Goal: Task Accomplishment & Management: Use online tool/utility

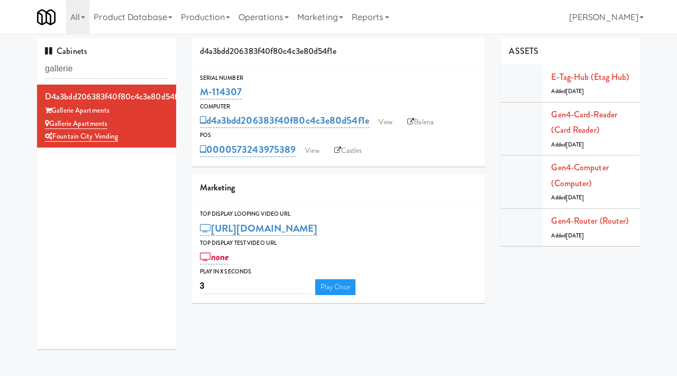
scroll to position [4, 0]
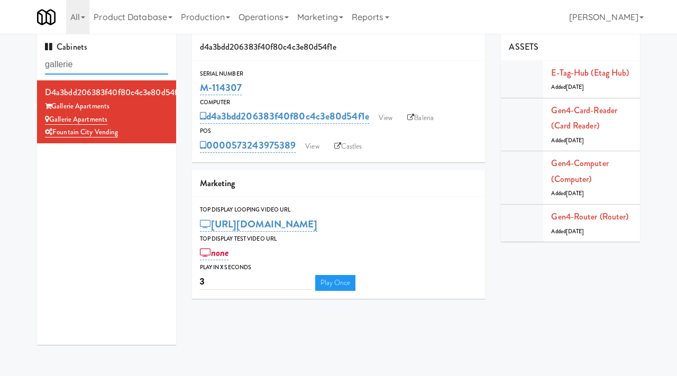
click at [110, 59] on input "gallerie" at bounding box center [106, 65] width 123 height 20
type input "ayoba"
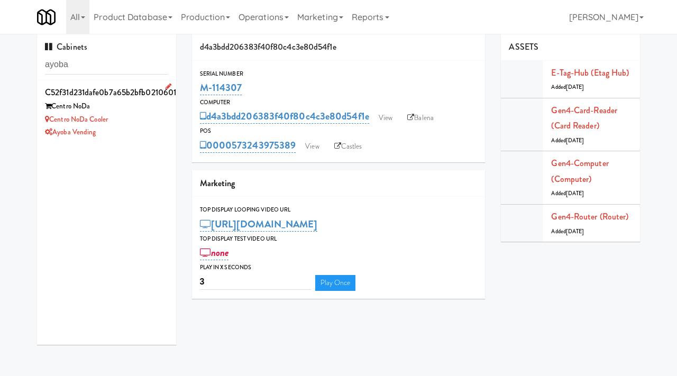
click at [141, 119] on div "Centro NoDa Cooler" at bounding box center [106, 119] width 123 height 13
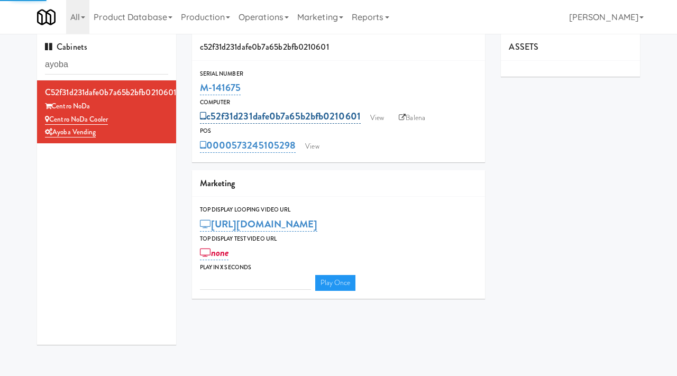
type input "3"
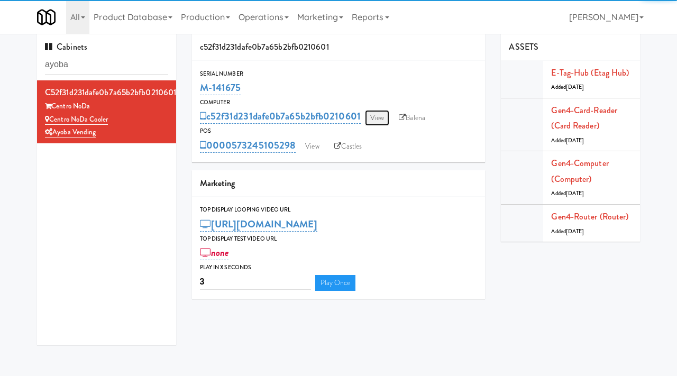
click at [374, 111] on link "View" at bounding box center [377, 118] width 24 height 16
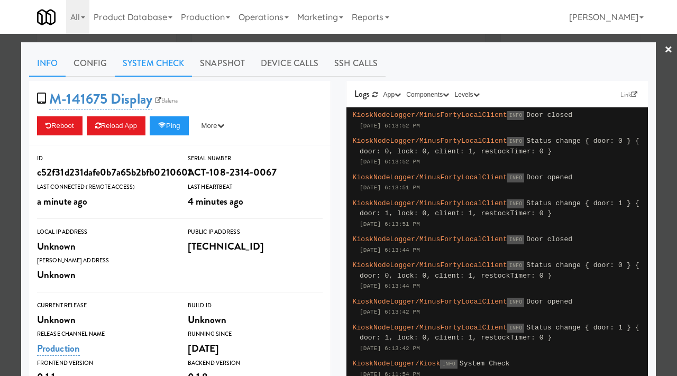
click at [169, 67] on link "System Check" at bounding box center [153, 63] width 77 height 26
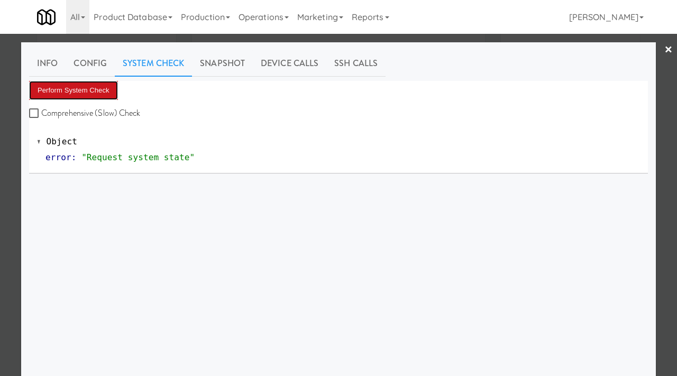
click at [104, 83] on button "Perform System Check" at bounding box center [73, 90] width 89 height 19
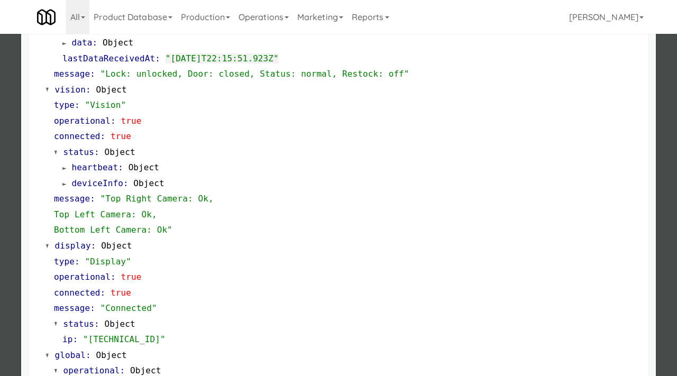
scroll to position [445, 0]
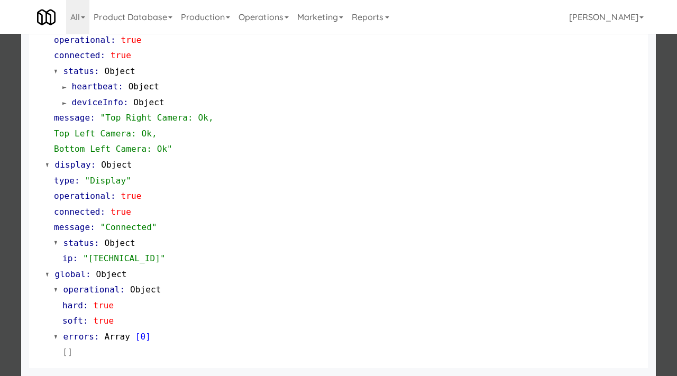
click at [14, 136] on div at bounding box center [338, 188] width 677 height 376
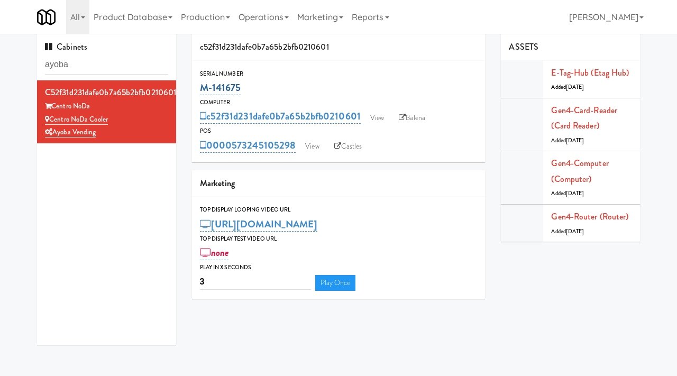
drag, startPoint x: 243, startPoint y: 78, endPoint x: 240, endPoint y: 88, distance: 10.0
click at [240, 88] on div "Serial Number M-141675" at bounding box center [339, 83] width 294 height 29
copy div "M-141675"
drag, startPoint x: 118, startPoint y: 119, endPoint x: 49, endPoint y: 121, distance: 69.3
click at [49, 121] on div "Centro NoDa Cooler" at bounding box center [106, 119] width 123 height 13
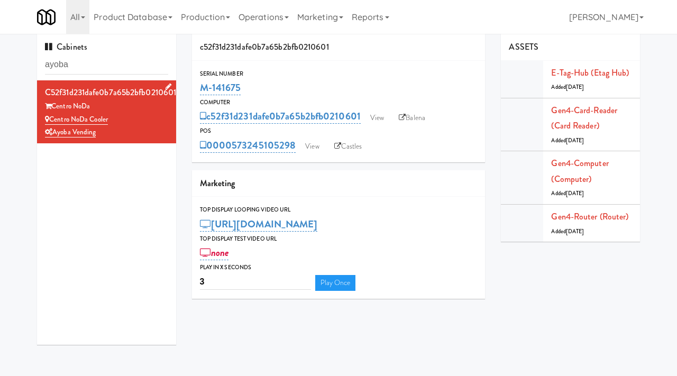
copy link "Centro NoDa Cooler"
click at [90, 68] on input "ayoba" at bounding box center [106, 65] width 123 height 20
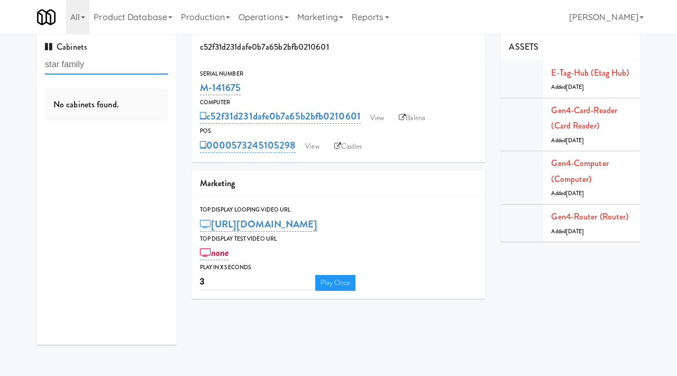
type input "star family"
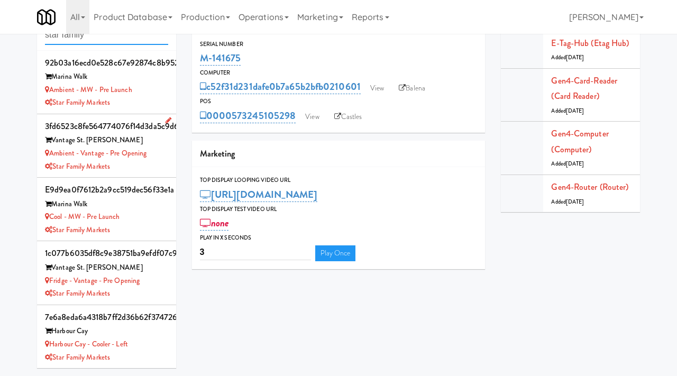
scroll to position [31, 0]
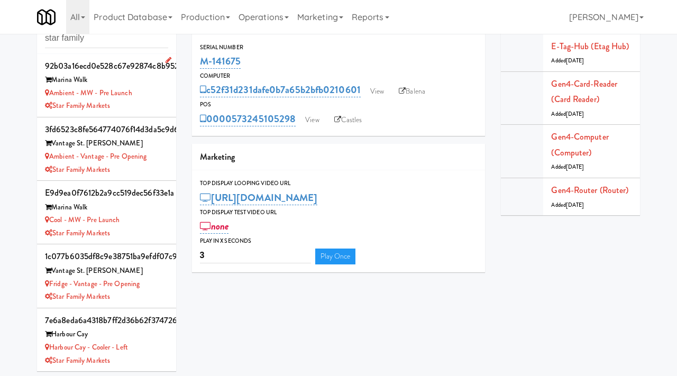
click at [150, 98] on div "Ambient - MW - Pre Launch" at bounding box center [106, 93] width 123 height 13
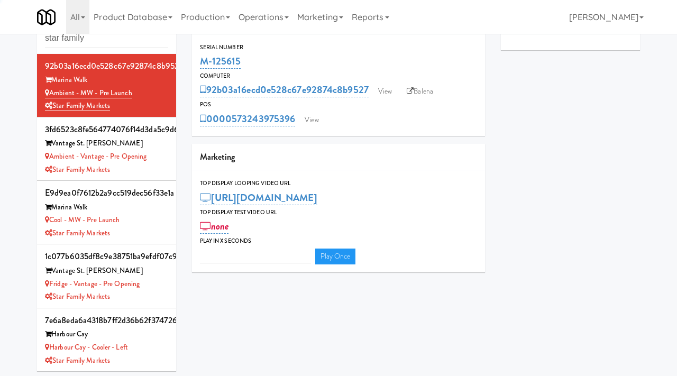
type input "3"
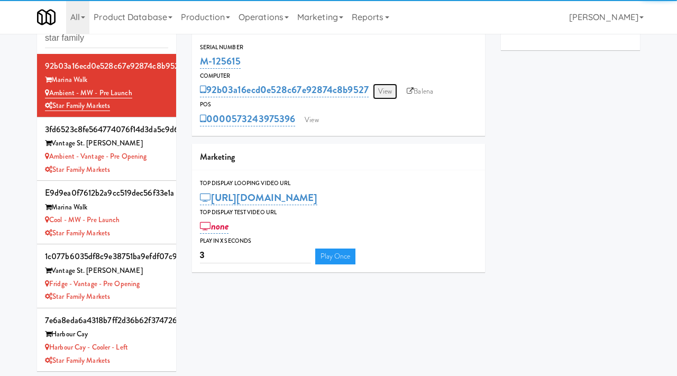
click at [382, 93] on link "View" at bounding box center [385, 92] width 24 height 16
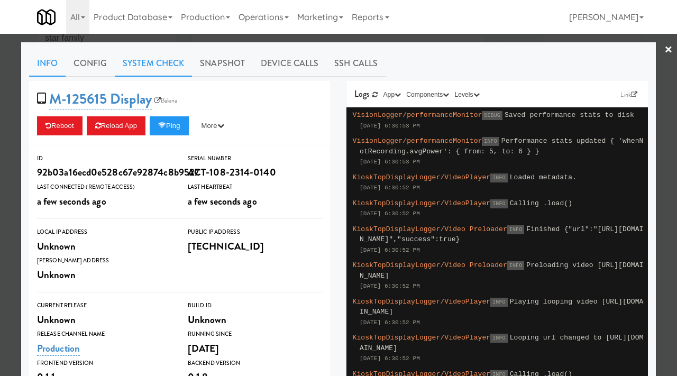
click at [159, 62] on link "System Check" at bounding box center [153, 63] width 77 height 26
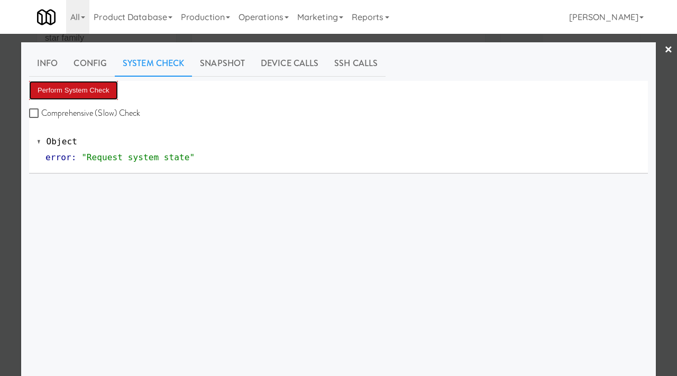
click at [89, 87] on button "Perform System Check" at bounding box center [73, 90] width 89 height 19
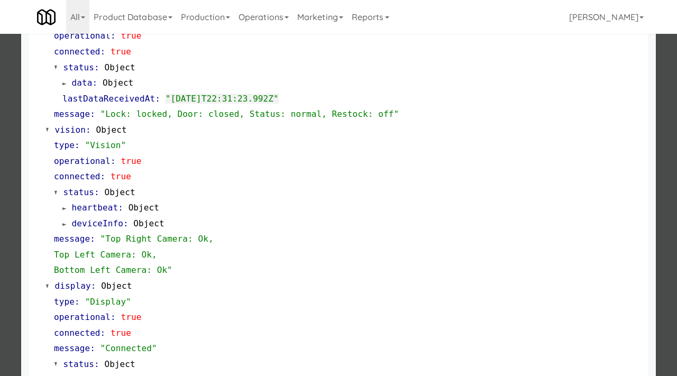
scroll to position [445, 0]
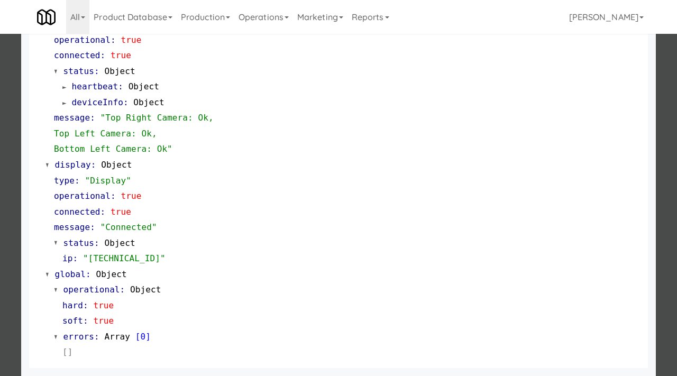
click at [4, 259] on div at bounding box center [338, 188] width 677 height 376
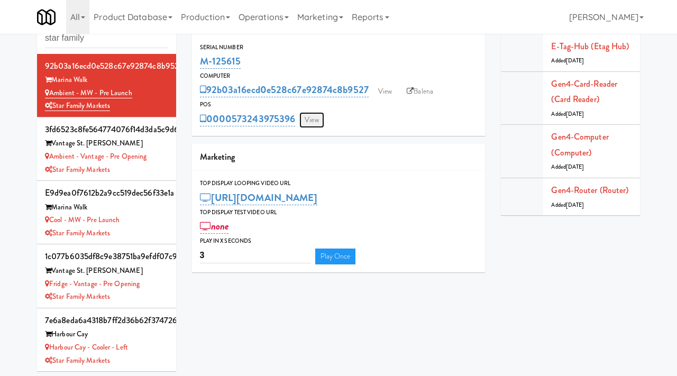
click at [315, 118] on link "View" at bounding box center [311, 120] width 24 height 16
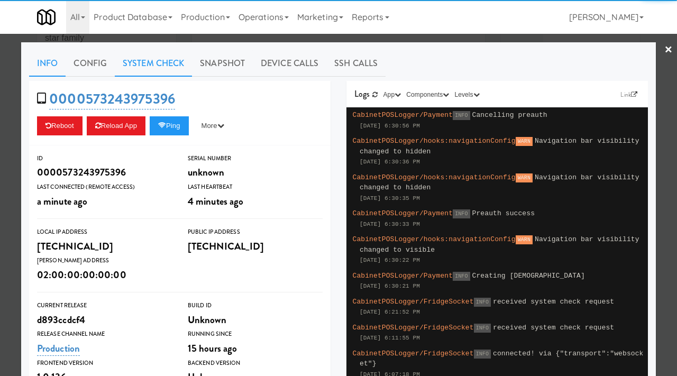
click at [168, 62] on link "System Check" at bounding box center [153, 63] width 77 height 26
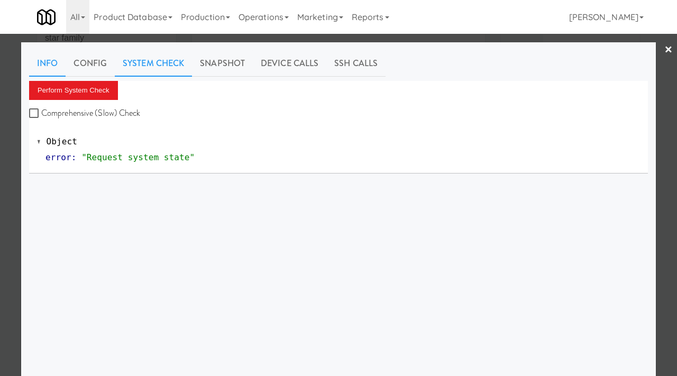
click at [48, 65] on link "Info" at bounding box center [47, 63] width 36 height 26
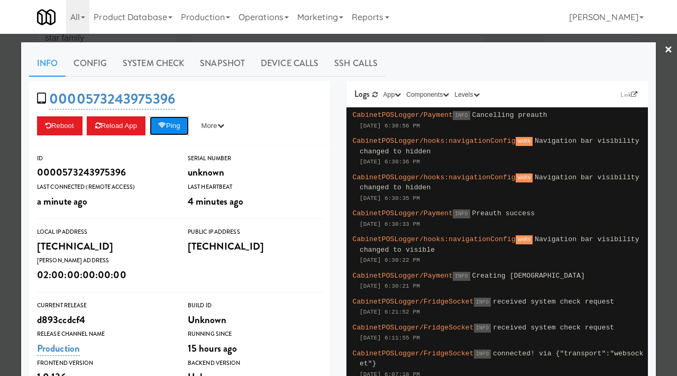
click at [170, 121] on button "Ping" at bounding box center [169, 125] width 39 height 19
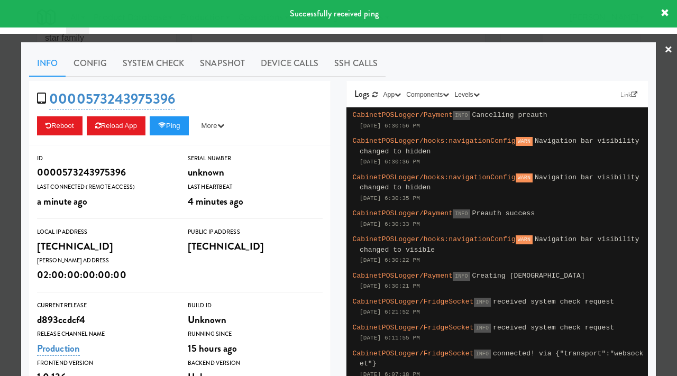
click at [0, 204] on div at bounding box center [338, 188] width 677 height 376
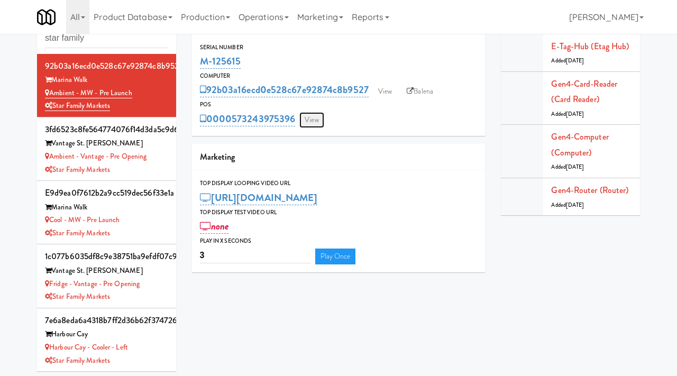
click at [320, 118] on link "View" at bounding box center [311, 120] width 24 height 16
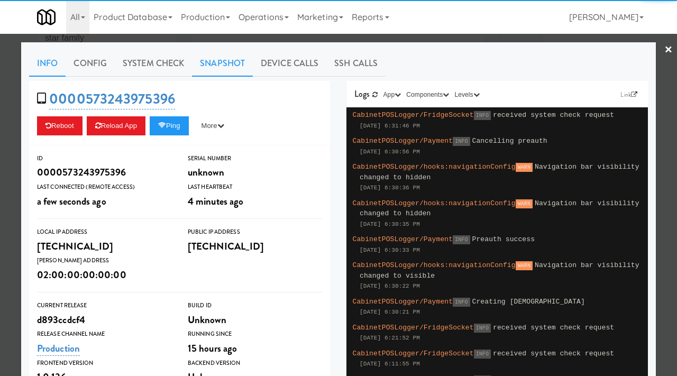
click at [213, 67] on link "Snapshot" at bounding box center [222, 63] width 61 height 26
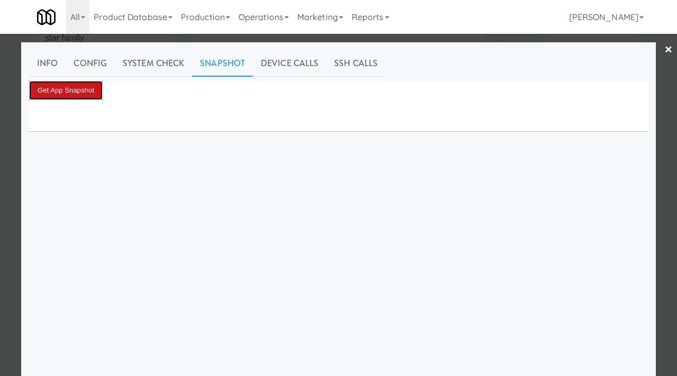
click at [54, 88] on button "Get App Snapshot" at bounding box center [66, 90] width 74 height 19
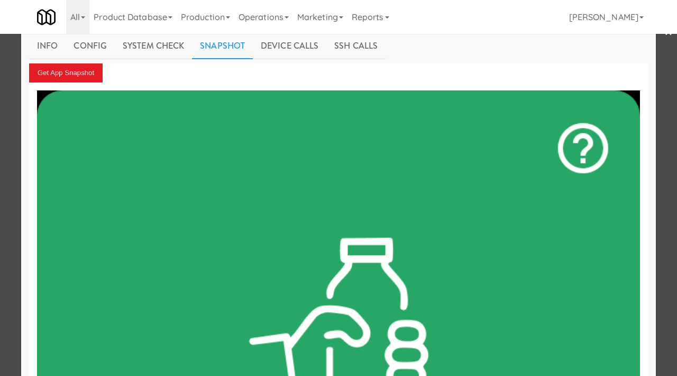
scroll to position [18, 0]
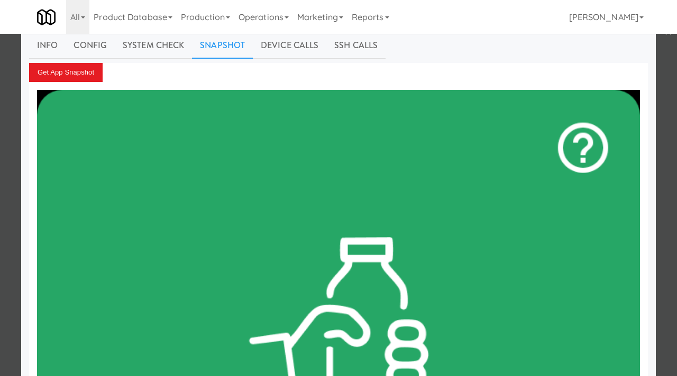
click at [0, 194] on div at bounding box center [338, 188] width 677 height 376
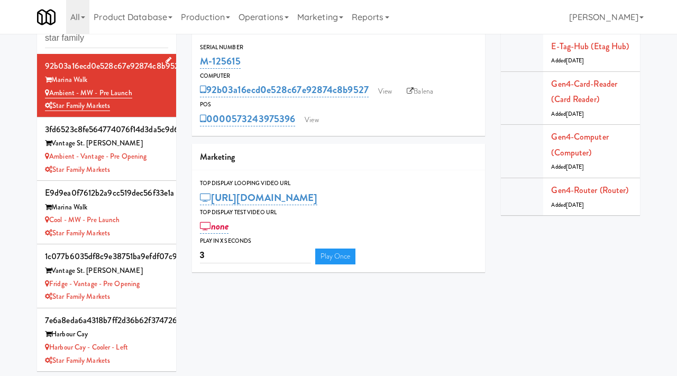
drag, startPoint x: 138, startPoint y: 92, endPoint x: 52, endPoint y: 94, distance: 86.2
click at [52, 94] on div "Ambient - MW - Pre Launch" at bounding box center [106, 93] width 123 height 13
copy link "Ambient - MW - Pre Launch"
click at [391, 88] on link "View" at bounding box center [385, 92] width 24 height 16
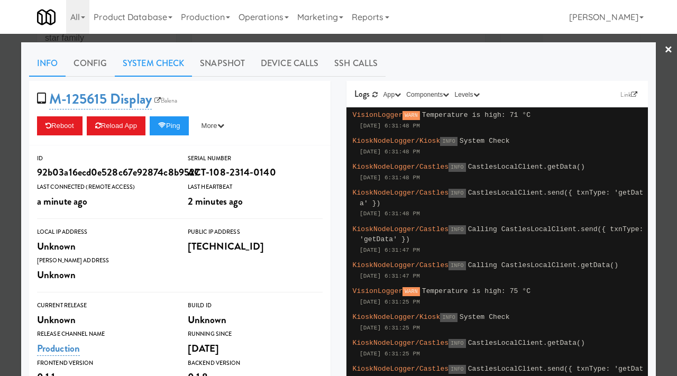
click at [157, 60] on link "System Check" at bounding box center [153, 63] width 77 height 26
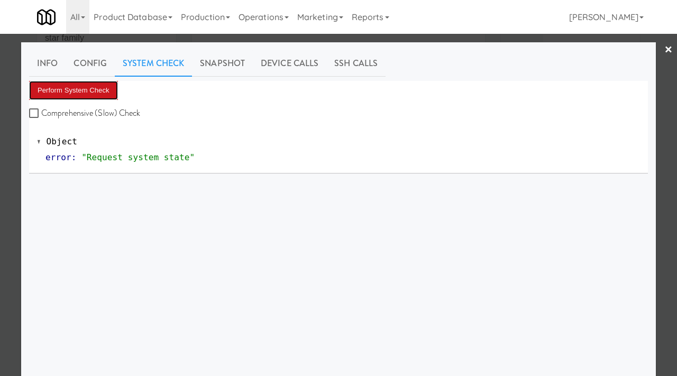
click at [95, 92] on button "Perform System Check" at bounding box center [73, 90] width 89 height 19
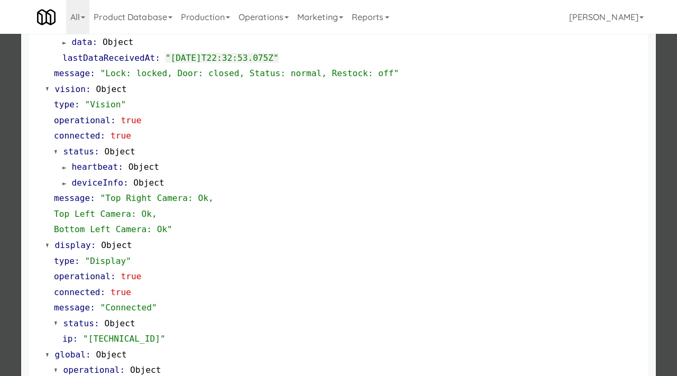
scroll to position [445, 0]
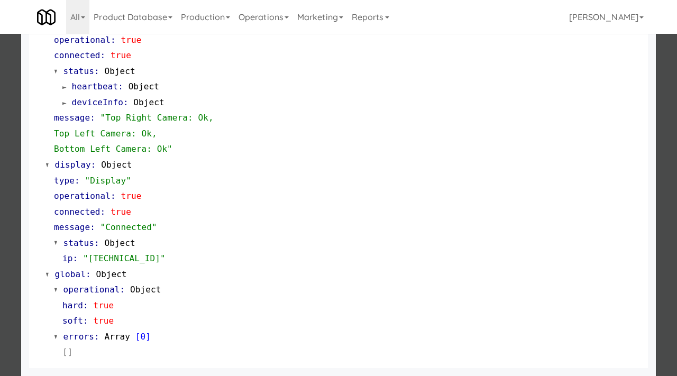
click at [4, 199] on div at bounding box center [338, 188] width 677 height 376
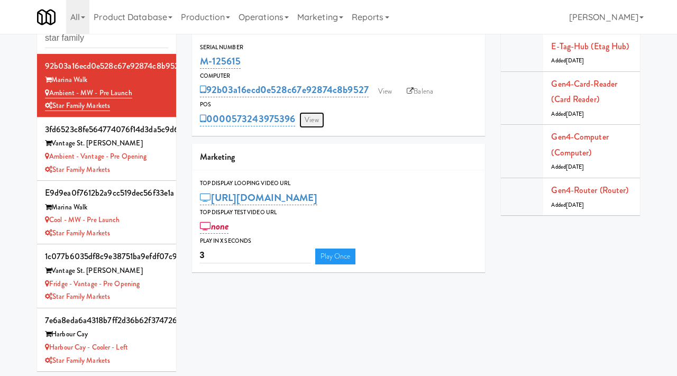
click at [311, 117] on link "View" at bounding box center [311, 120] width 24 height 16
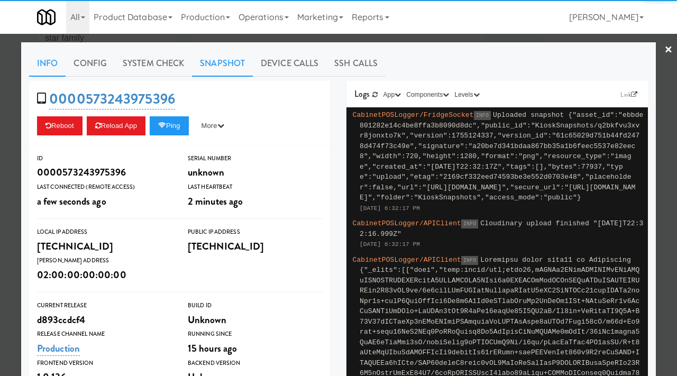
click at [218, 59] on link "Snapshot" at bounding box center [222, 63] width 61 height 26
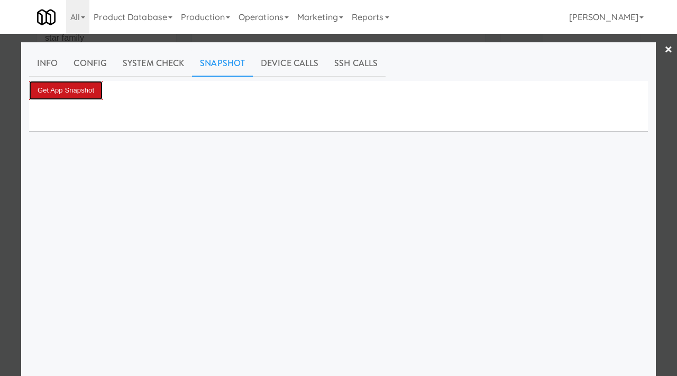
click at [95, 86] on button "Get App Snapshot" at bounding box center [66, 90] width 74 height 19
